Goal: Complete application form

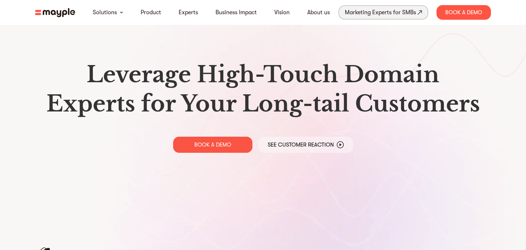
click at [397, 14] on div "Marketing Experts for SMBs" at bounding box center [380, 12] width 71 height 10
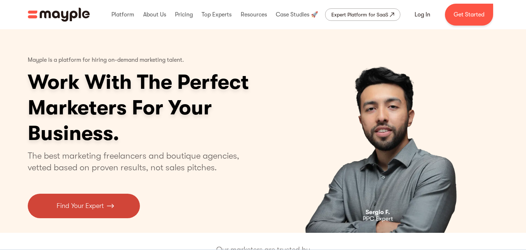
click at [104, 203] on link "Find Your Expert" at bounding box center [84, 206] width 112 height 24
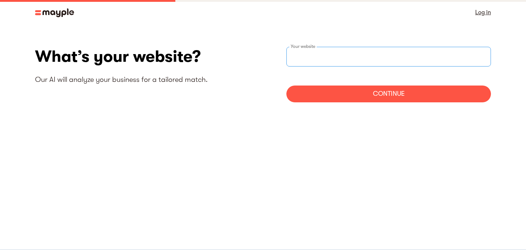
click at [331, 48] on input "websiteStep" at bounding box center [388, 57] width 205 height 20
paste input "alberto@truegamers.world"
drag, startPoint x: 384, startPoint y: 56, endPoint x: 198, endPoint y: 57, distance: 186.4
click at [198, 57] on div "What’s your website? Our AI will analyze your business for a tailored match. ht…" at bounding box center [263, 77] width 456 height 61
type input "T"
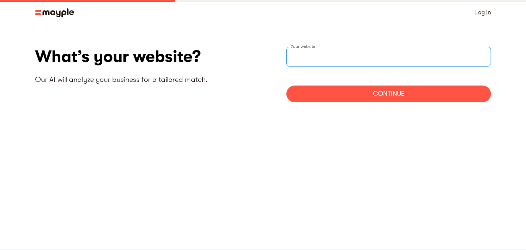
paste input "https://truegamers.world/"
type input "https://truegamers.world/"
click at [366, 94] on div "Continue" at bounding box center [388, 94] width 205 height 17
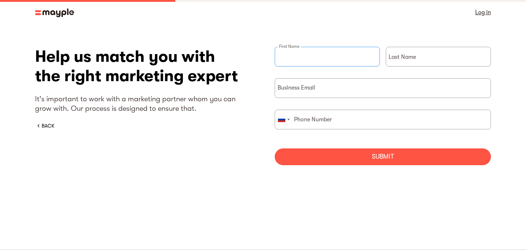
click at [346, 65] on input "briefForm" at bounding box center [327, 57] width 105 height 20
type input "Alberto"
click at [393, 59] on input "briefForm" at bounding box center [438, 57] width 105 height 20
type input "Gloria"
click at [371, 94] on input "briefForm" at bounding box center [383, 88] width 216 height 20
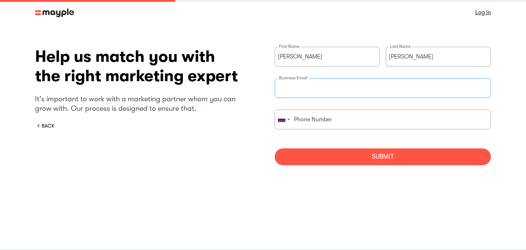
type input "[PERSON_NAME][EMAIL_ADDRESS][DOMAIN_NAME]"
click at [289, 121] on div "briefForm" at bounding box center [283, 119] width 17 height 19
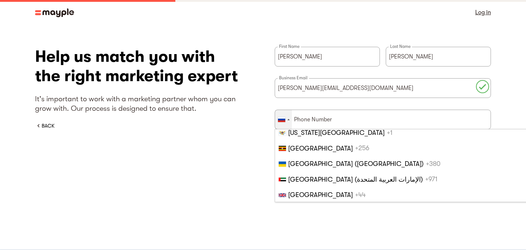
scroll to position [3551, 0]
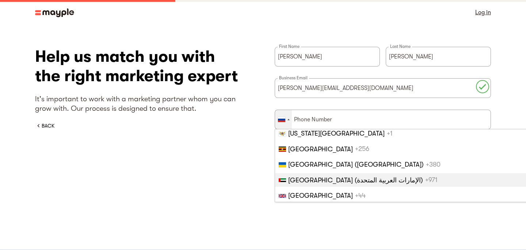
click at [338, 176] on li "[GEOGRAPHIC_DATA] (‫الإمارات العربية المتحدة‬‎) +971" at bounding box center [410, 179] width 271 height 13
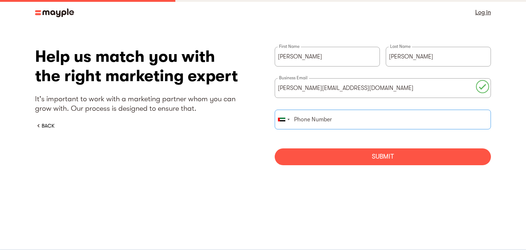
click at [326, 119] on input "briefForm" at bounding box center [383, 120] width 216 height 20
type input "971522601545"
click at [446, 161] on div "Submit" at bounding box center [383, 156] width 216 height 17
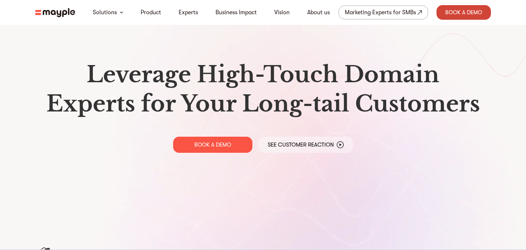
click at [446, 12] on div "Book A Demo" at bounding box center [464, 12] width 54 height 15
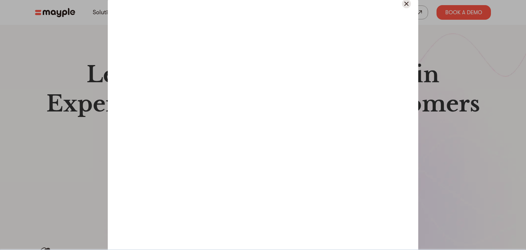
click at [410, 5] on img at bounding box center [406, 3] width 9 height 9
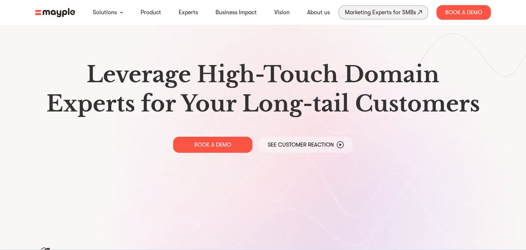
click at [394, 16] on div "Marketing Experts for SMBs" at bounding box center [380, 12] width 71 height 10
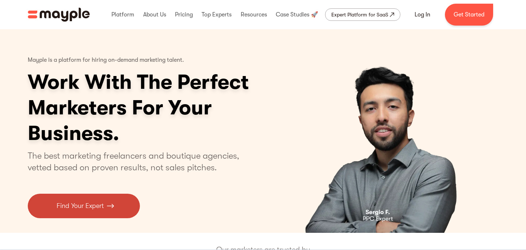
click at [106, 206] on link "Find Your Expert" at bounding box center [84, 206] width 112 height 24
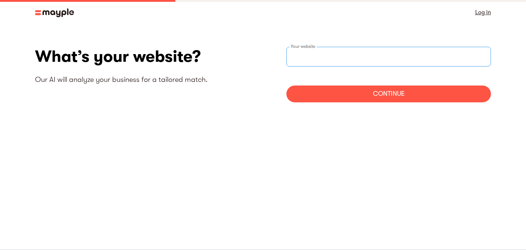
click at [321, 60] on input "websiteStep" at bounding box center [388, 57] width 205 height 20
type input "[URL][DOMAIN_NAME]"
click at [361, 92] on div "Continue" at bounding box center [388, 94] width 205 height 17
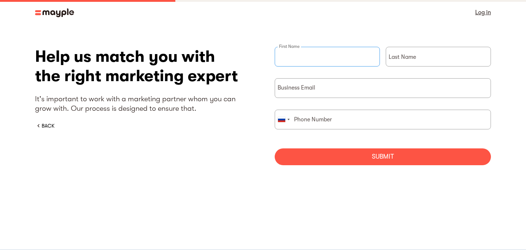
click at [345, 62] on input "briefForm" at bounding box center [327, 57] width 105 height 20
type input "[PERSON_NAME]"
click at [314, 90] on div "Business Email" at bounding box center [383, 88] width 216 height 20
type input "[PERSON_NAME][EMAIL_ADDRESS][DOMAIN_NAME]"
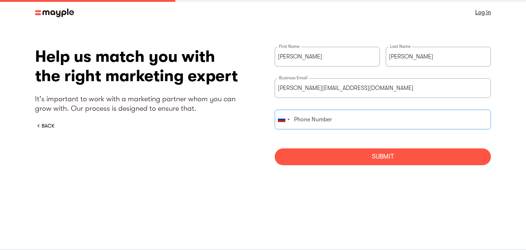
click at [326, 115] on input "briefForm" at bounding box center [383, 120] width 216 height 20
click at [289, 122] on div "briefForm" at bounding box center [283, 119] width 17 height 19
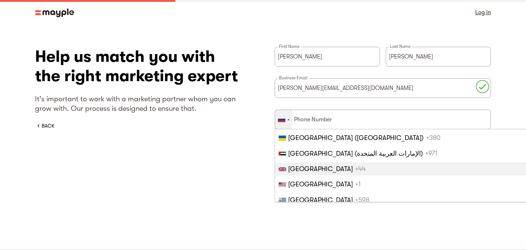
scroll to position [3577, 0]
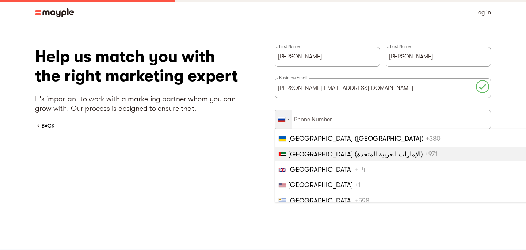
click at [315, 158] on span "[GEOGRAPHIC_DATA] (‫الإمارات العربية المتحدة‬‎)" at bounding box center [355, 154] width 135 height 7
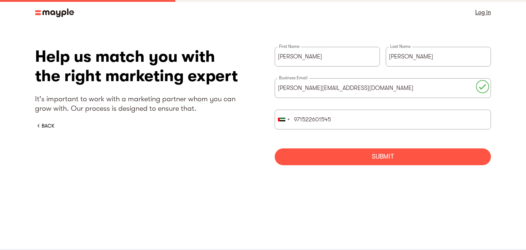
click at [448, 164] on div "Submit" at bounding box center [383, 156] width 216 height 17
click at [313, 119] on input "971522601545" at bounding box center [383, 120] width 216 height 20
click at [294, 118] on input "971522601545" at bounding box center [383, 120] width 216 height 20
type input "[PHONE_NUMBER]"
click at [328, 151] on div "Submit" at bounding box center [383, 156] width 216 height 17
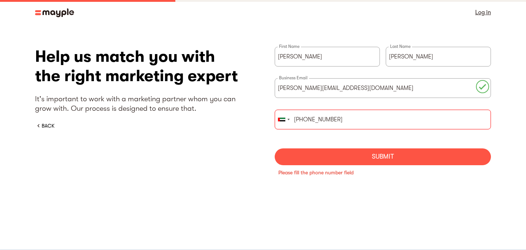
click at [399, 159] on div "Submit" at bounding box center [383, 156] width 216 height 17
